Goal: Information Seeking & Learning: Learn about a topic

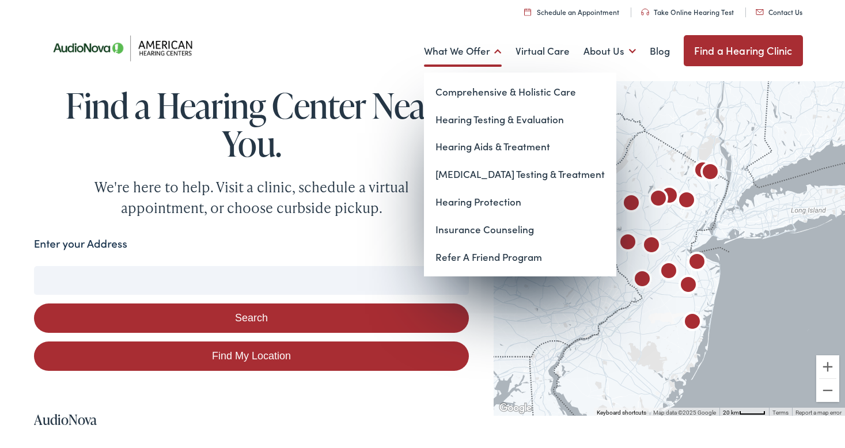
click at [497, 51] on link "What We Offer" at bounding box center [463, 51] width 78 height 43
click at [484, 141] on link "Hearing Aids & Treatment" at bounding box center [520, 147] width 192 height 28
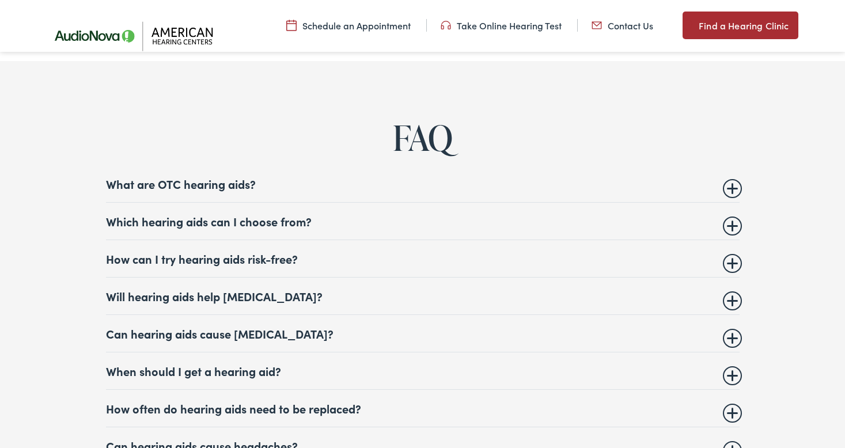
scroll to position [4280, 0]
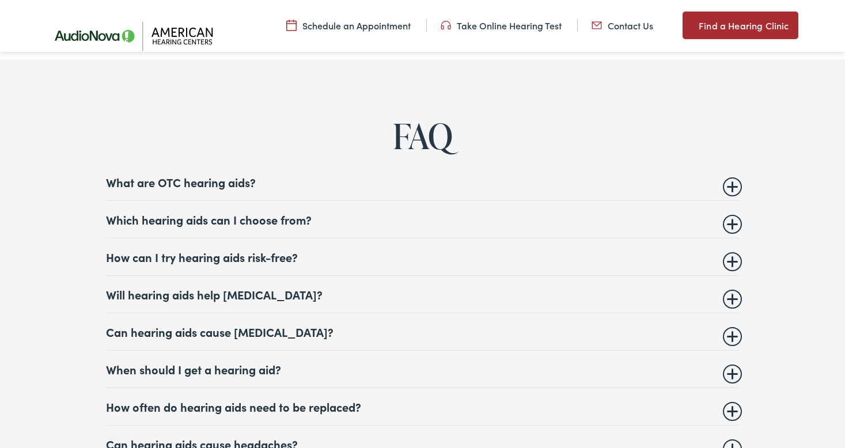
click at [734, 185] on summary "What are OTC hearing aids?" at bounding box center [422, 182] width 633 height 14
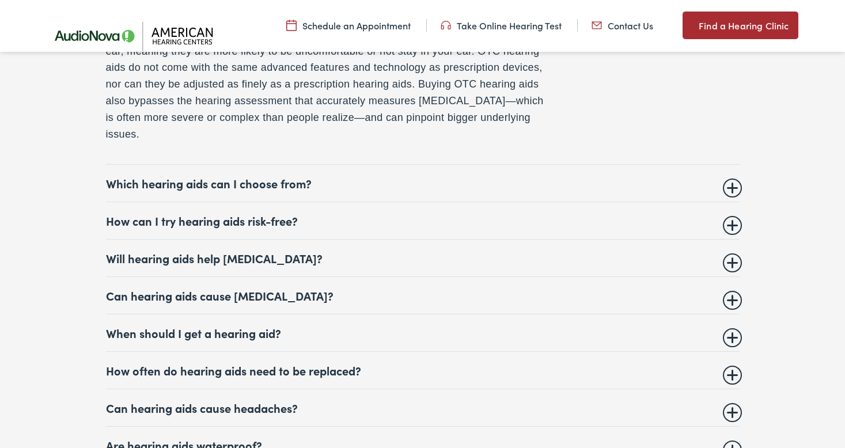
scroll to position [4552, 0]
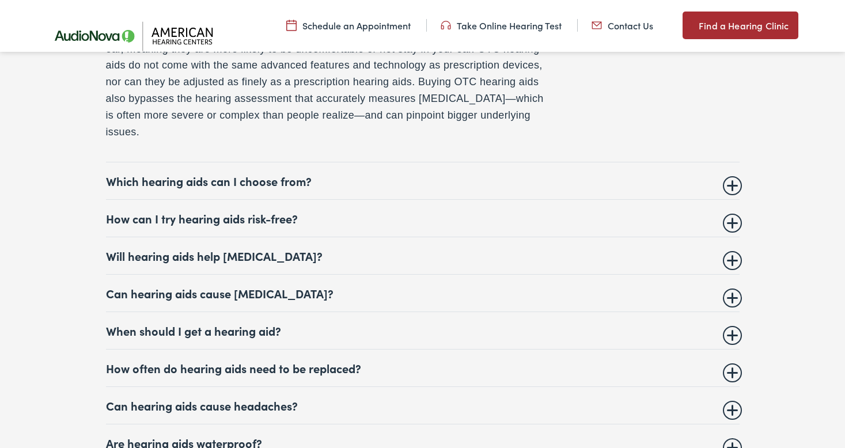
click at [736, 374] on summary "How often do hearing aids need to be replaced?" at bounding box center [422, 368] width 633 height 14
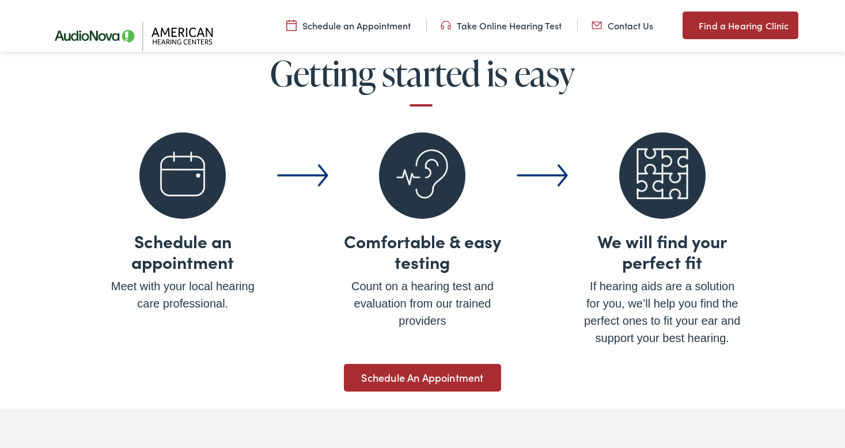
scroll to position [3925, 0]
